Goal: Task Accomplishment & Management: Complete application form

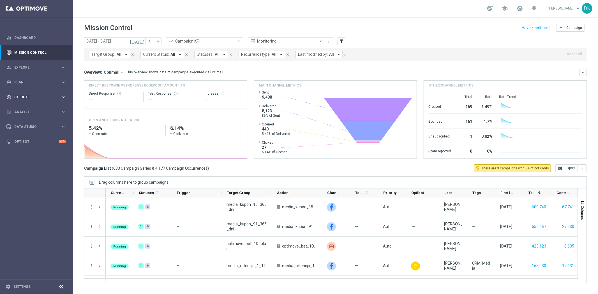
click at [38, 95] on div "play_circle_outline Execute" at bounding box center [33, 97] width 54 height 5
click at [29, 107] on link "Campaign Builder" at bounding box center [37, 109] width 44 height 4
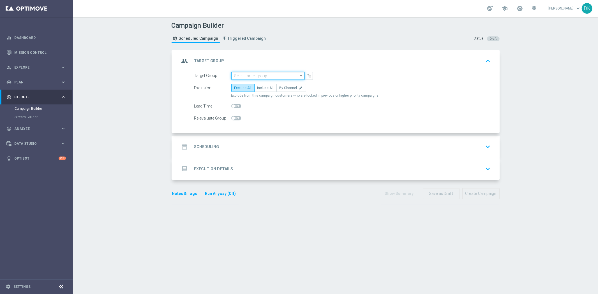
click at [250, 75] on input at bounding box center [267, 76] width 73 height 8
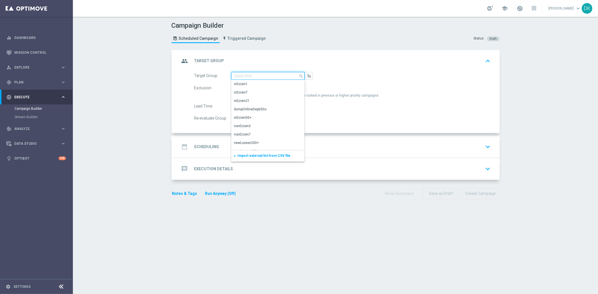
paste input "A_ALL_TARGET_OFFER_PUSH_MARSYLIA_PSG_220925"
click at [250, 86] on div "A_ALL_TARGET_OFFER_PUSH_MARSYLIA_PSG_220925" at bounding box center [267, 87] width 67 height 10
type input "A_ALL_TARGET_OFFER_PUSH_MARSYLIA_PSG_220925"
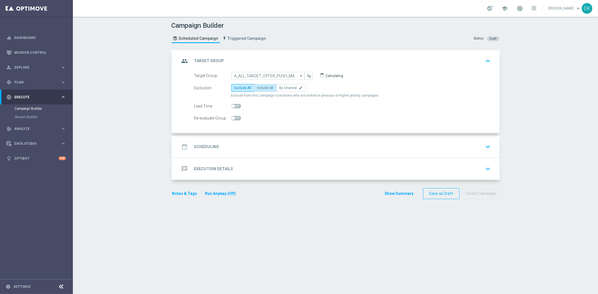
click at [260, 90] on label "Include All" at bounding box center [265, 88] width 22 height 8
click at [260, 90] on input "Include All" at bounding box center [259, 89] width 4 height 4
radio input "true"
click at [221, 151] on div "date_range Scheduling keyboard_arrow_down" at bounding box center [336, 147] width 313 height 11
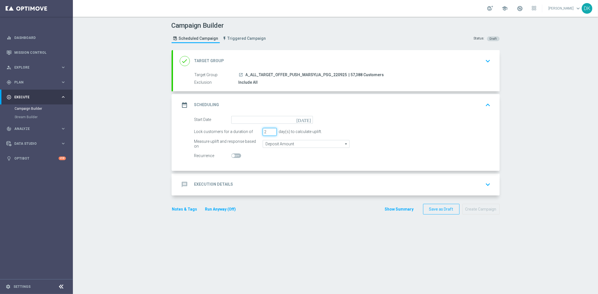
click at [271, 132] on input "2" at bounding box center [270, 132] width 14 height 8
type input "1"
click at [271, 132] on input "1" at bounding box center [270, 132] width 14 height 8
click at [278, 121] on input at bounding box center [272, 120] width 82 height 8
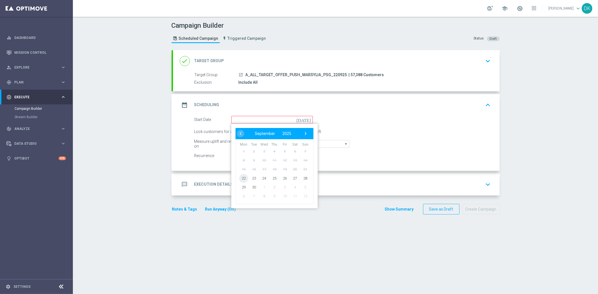
click at [240, 179] on span "22" at bounding box center [243, 178] width 9 height 9
type input "[DATE]"
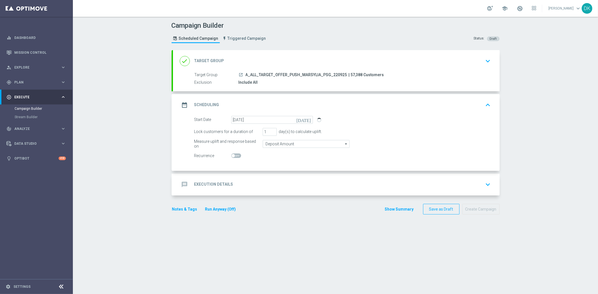
click at [220, 182] on h2 "Execution Details" at bounding box center [213, 184] width 39 height 5
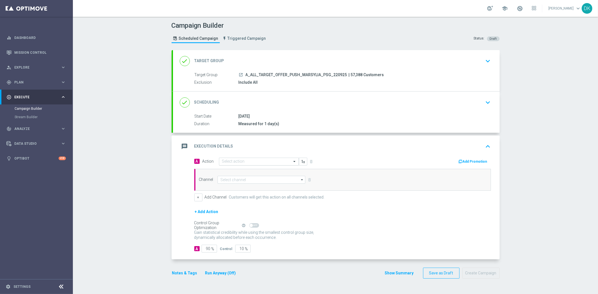
click at [242, 161] on input "text" at bounding box center [253, 162] width 63 height 5
click at [243, 236] on span "Create new action" at bounding box center [241, 238] width 29 height 4
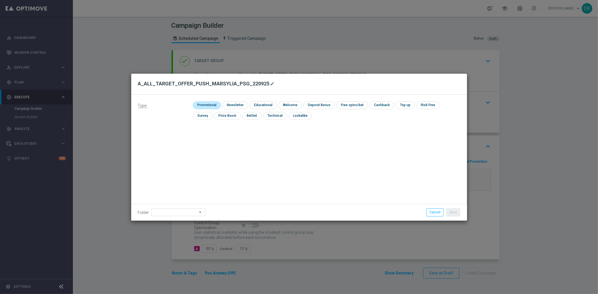
click at [198, 105] on input "checkbox" at bounding box center [206, 106] width 27 height 8
checkbox input "true"
click at [453, 215] on button "Save" at bounding box center [454, 213] width 14 height 8
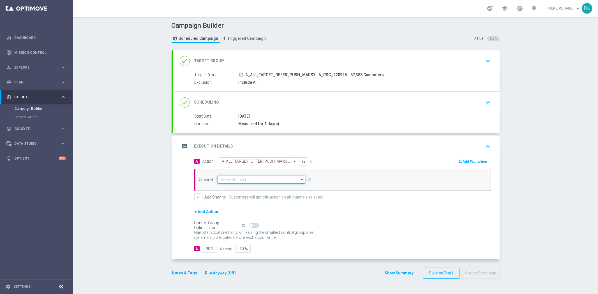
click at [240, 182] on input at bounding box center [262, 180] width 88 height 8
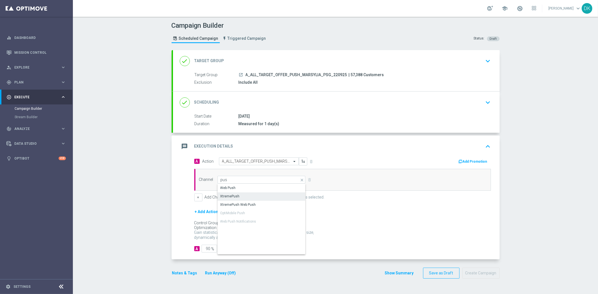
click at [248, 197] on div "XtremePush" at bounding box center [262, 197] width 88 height 8
type input "XtremePush"
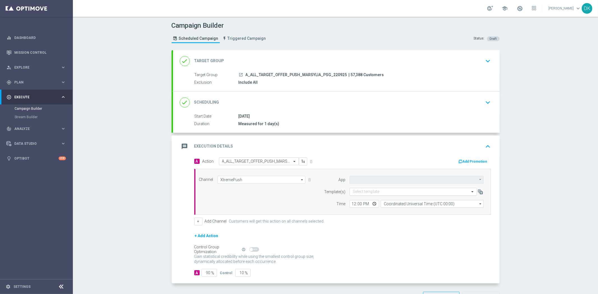
type input "STS_PL"
click at [370, 192] on input "text" at bounding box center [408, 192] width 110 height 5
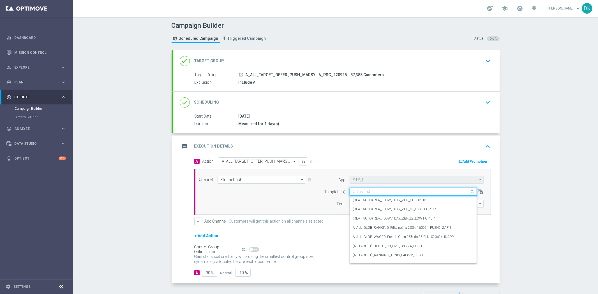
paste input "A_ALL_TARGET_OFFER_PUSH_MARSYLIA_PSG_220925"
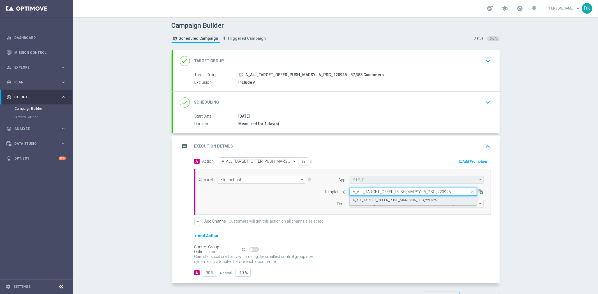
click at [372, 199] on label "A_ALL_TARGET_OFFER_PUSH_MARSYLIA_PSG_220925" at bounding box center [395, 200] width 84 height 5
type input "A_ALL_TARGET_OFFER_PUSH_MARSYLIA_PSG_220925"
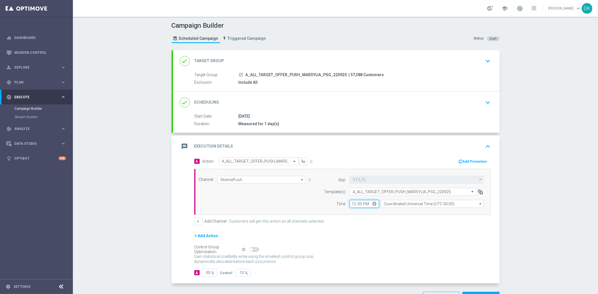
click at [351, 204] on input "12:00" at bounding box center [364, 204] width 29 height 8
type input "20:00"
click at [398, 203] on input "Coordinated Universal Time (UTC 00:00)" at bounding box center [432, 204] width 103 height 8
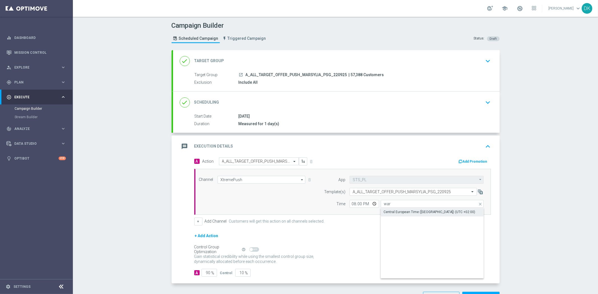
click at [396, 210] on div "Central European Time ([GEOGRAPHIC_DATA]) (UTC +02:00)" at bounding box center [430, 212] width 92 height 5
type input "Central European Time ([GEOGRAPHIC_DATA]) (UTC +02:00)"
click at [391, 227] on form "A Action Select action A_ALL_TARGET_OFFER_PUSH_MARSYLIA_PSG_220925 delete_forev…" at bounding box center [342, 218] width 297 height 120
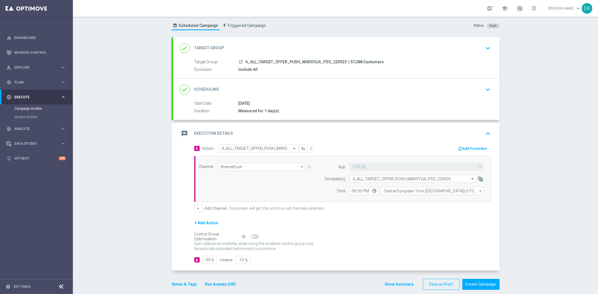
scroll to position [20, 0]
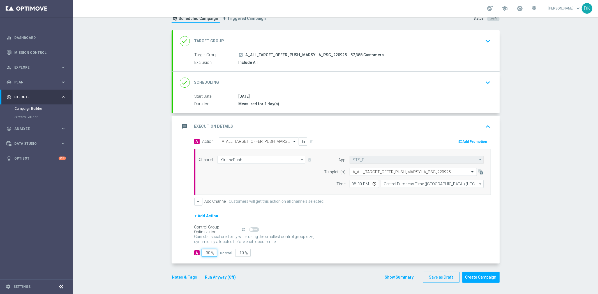
drag, startPoint x: 206, startPoint y: 253, endPoint x: 237, endPoint y: 254, distance: 30.6
click at [237, 254] on div "A 90 % Control 10 %" at bounding box center [342, 253] width 297 height 8
type input "98"
type input "2"
type input "98"
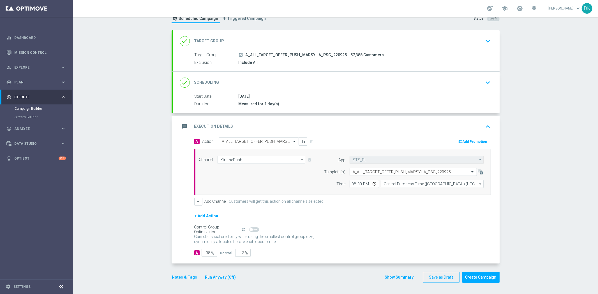
click at [343, 243] on div "Gain statistical credibility while using the smallest control group size, dynam…" at bounding box center [342, 239] width 297 height 13
click at [178, 275] on button "Notes & Tags" at bounding box center [185, 277] width 26 height 7
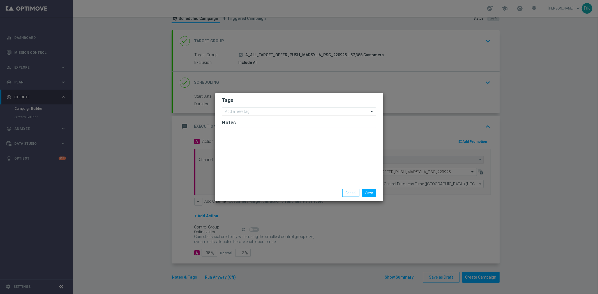
click at [282, 113] on input "text" at bounding box center [297, 112] width 144 height 5
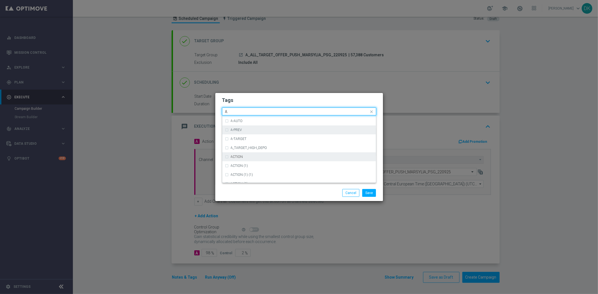
scroll to position [685, 0]
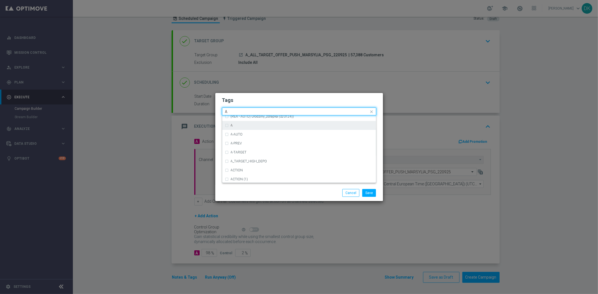
click at [242, 126] on div "A" at bounding box center [302, 125] width 142 height 3
click at [237, 112] on input "A" at bounding box center [297, 112] width 144 height 5
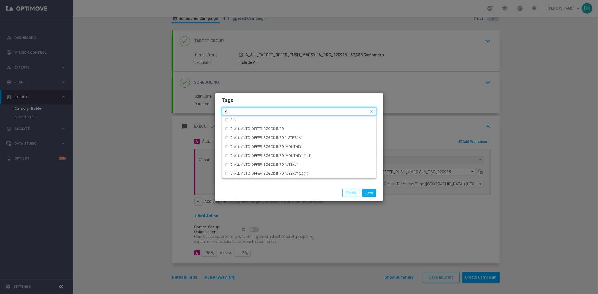
scroll to position [0, 0]
click at [250, 119] on div "ALL" at bounding box center [302, 119] width 142 height 3
click at [251, 113] on input "ALL" at bounding box center [297, 112] width 144 height 5
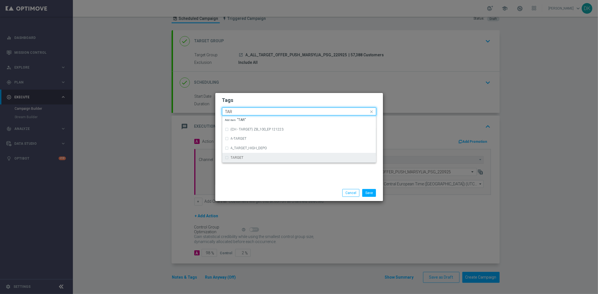
click at [244, 155] on div "TARGET" at bounding box center [299, 157] width 148 height 9
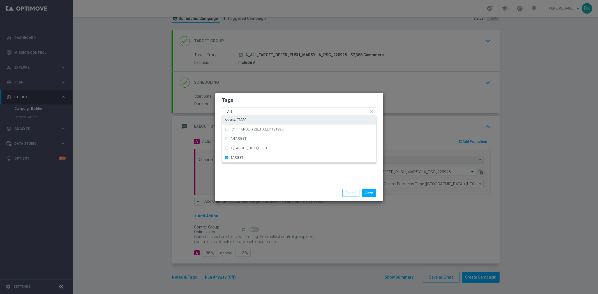
click at [239, 110] on input "TAR" at bounding box center [297, 112] width 144 height 5
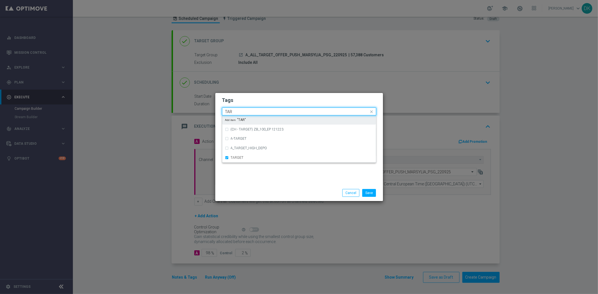
click at [239, 110] on input "TAR" at bounding box center [297, 112] width 144 height 5
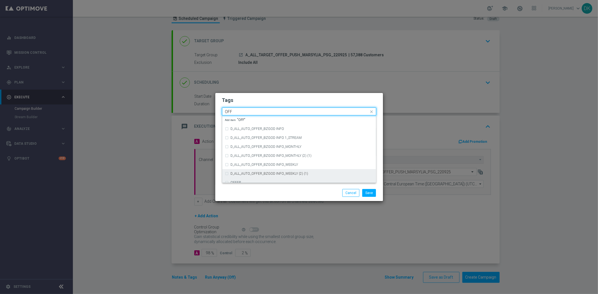
click at [239, 178] on div "OFFER" at bounding box center [299, 182] width 148 height 9
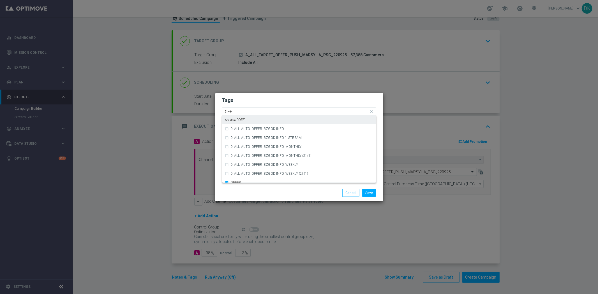
click at [240, 110] on input "OFF" at bounding box center [297, 112] width 144 height 5
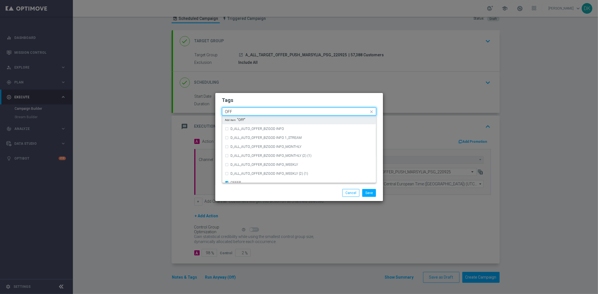
click at [240, 110] on input "OFF" at bounding box center [297, 112] width 144 height 5
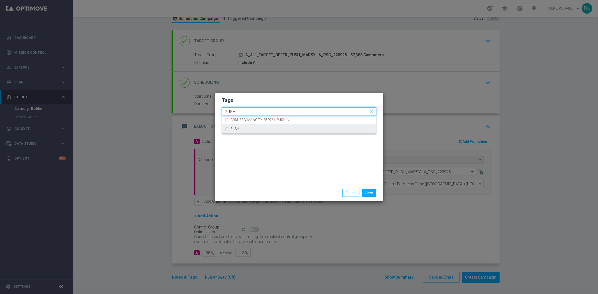
click at [259, 128] on div "PUSH" at bounding box center [302, 128] width 142 height 3
type input "PUSH"
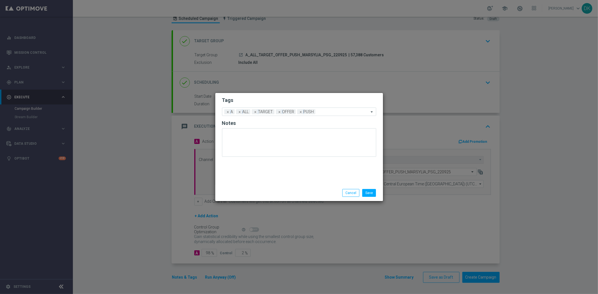
click at [275, 181] on div "Tags Add a new tag × A × ALL × TARGET × OFFER × PUSH Notes" at bounding box center [299, 139] width 168 height 92
click at [371, 195] on button "Save" at bounding box center [369, 193] width 14 height 8
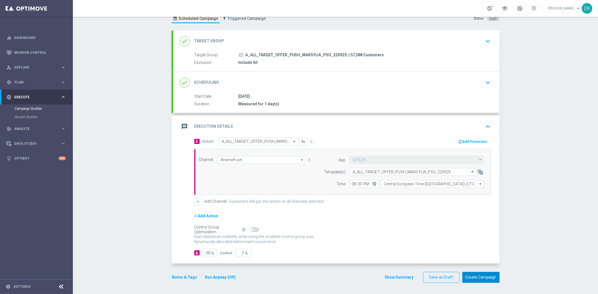
click at [475, 278] on button "Create Campaign" at bounding box center [481, 277] width 37 height 11
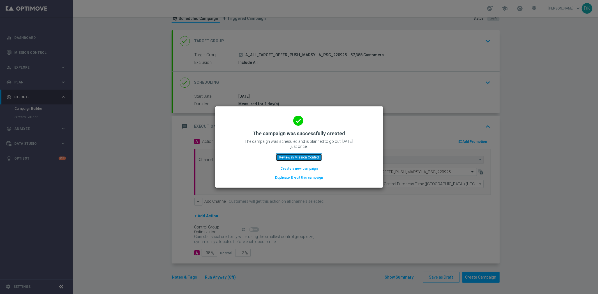
click at [302, 157] on button "Review in Mission Control" at bounding box center [299, 158] width 46 height 8
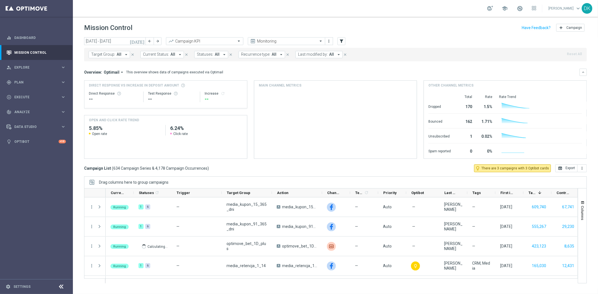
click at [117, 53] on span "All" at bounding box center [119, 54] width 5 height 5
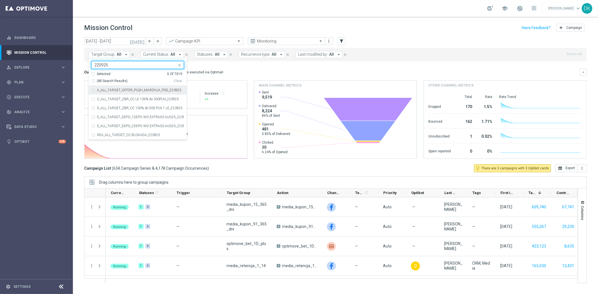
click at [137, 89] on label "A_ALL_TARGET_OFFER_PUSH_MARSYLIA_PSG_220925" at bounding box center [139, 90] width 84 height 3
type input "220925"
click at [218, 77] on div "Overview: Optimail arrow_drop_down This overview shows data of campaigns execut…" at bounding box center [335, 114] width 503 height 90
